Goal: Find specific page/section: Find specific page/section

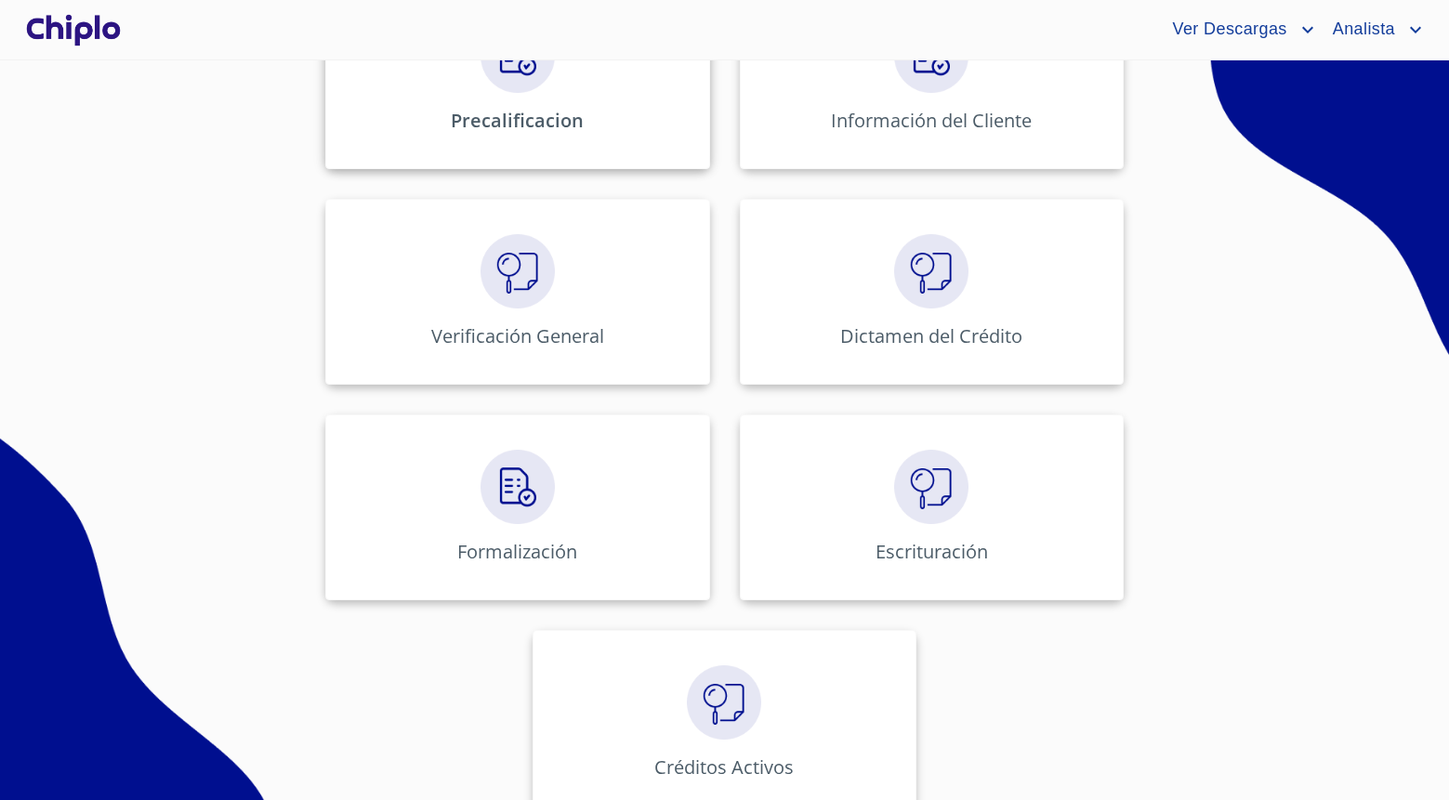
scroll to position [805, 0]
click at [779, 459] on div "Escrituración" at bounding box center [932, 505] width 384 height 186
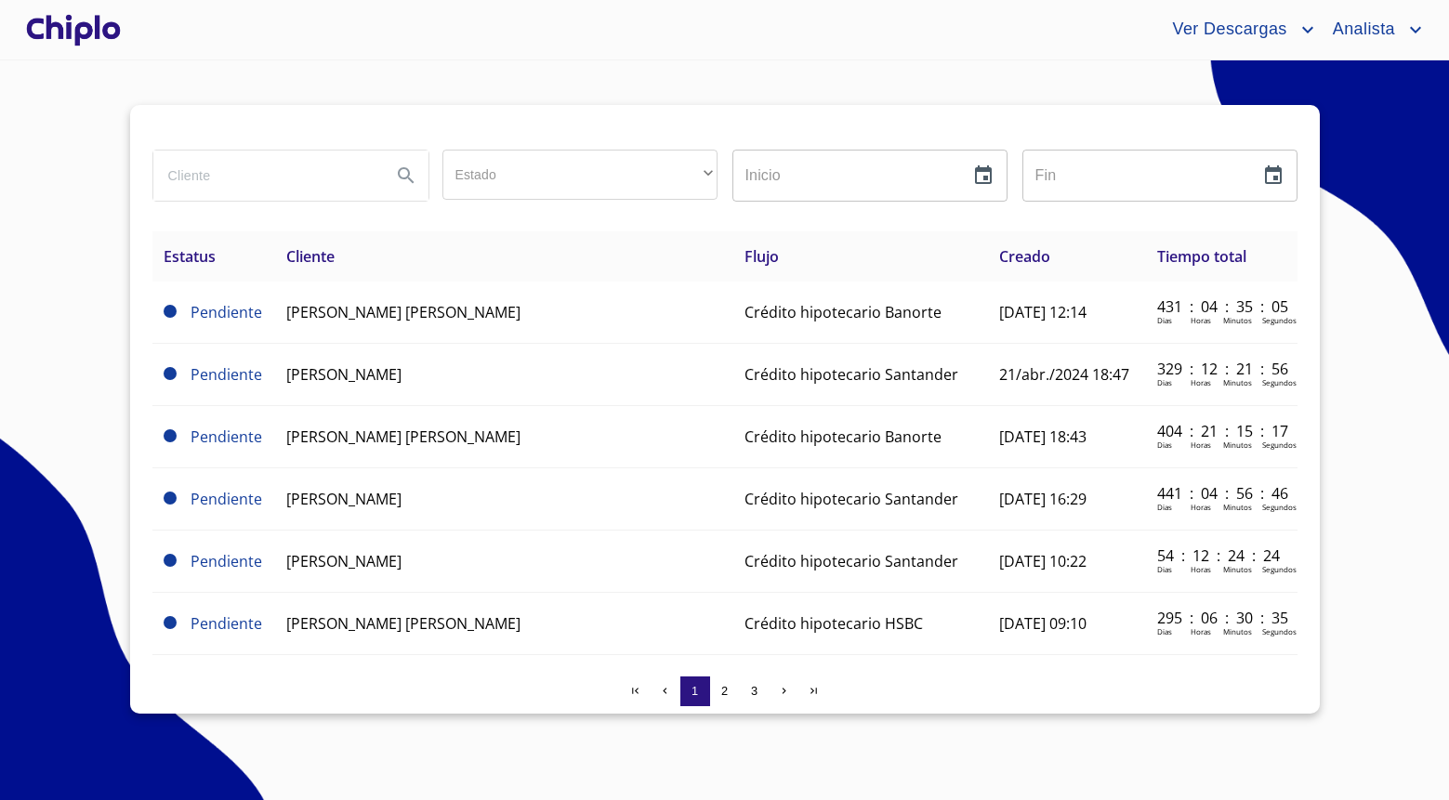
click at [269, 206] on div at bounding box center [290, 175] width 290 height 67
click at [268, 180] on input "search" at bounding box center [264, 176] width 223 height 50
type input "deni"
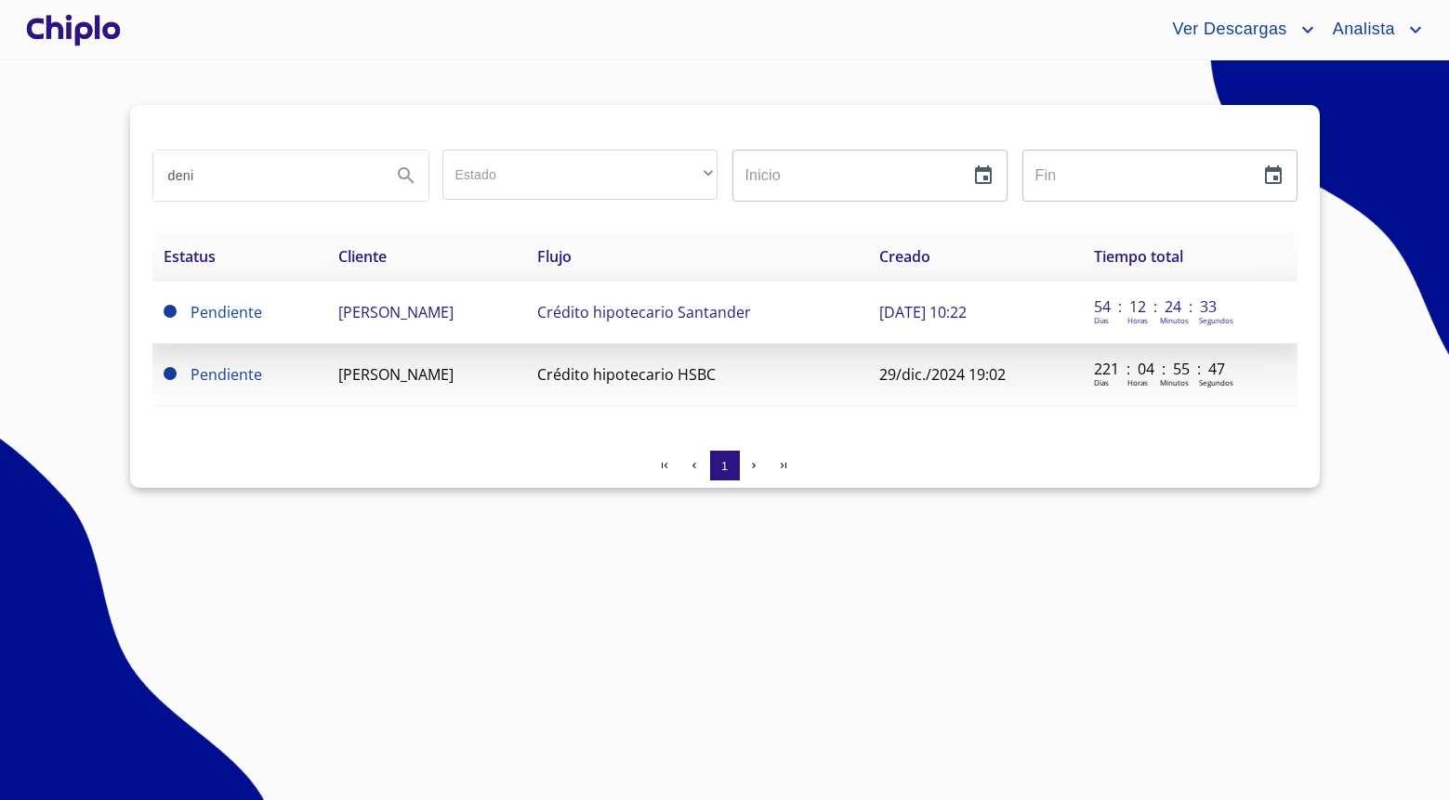
click at [526, 303] on td "[PERSON_NAME]" at bounding box center [426, 313] width 199 height 62
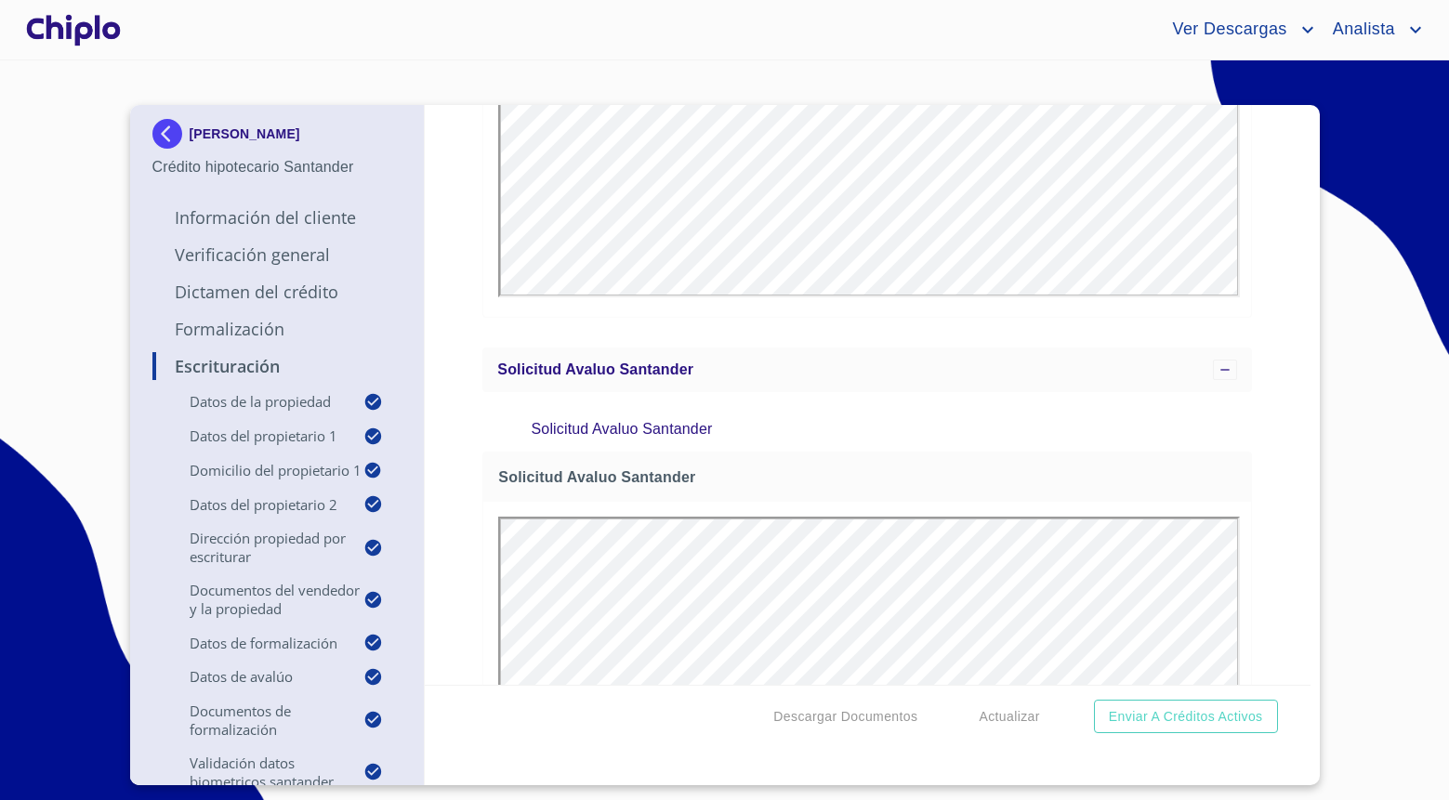
scroll to position [17395, 0]
